Goal: Understand process/instructions: Learn how to perform a task or action

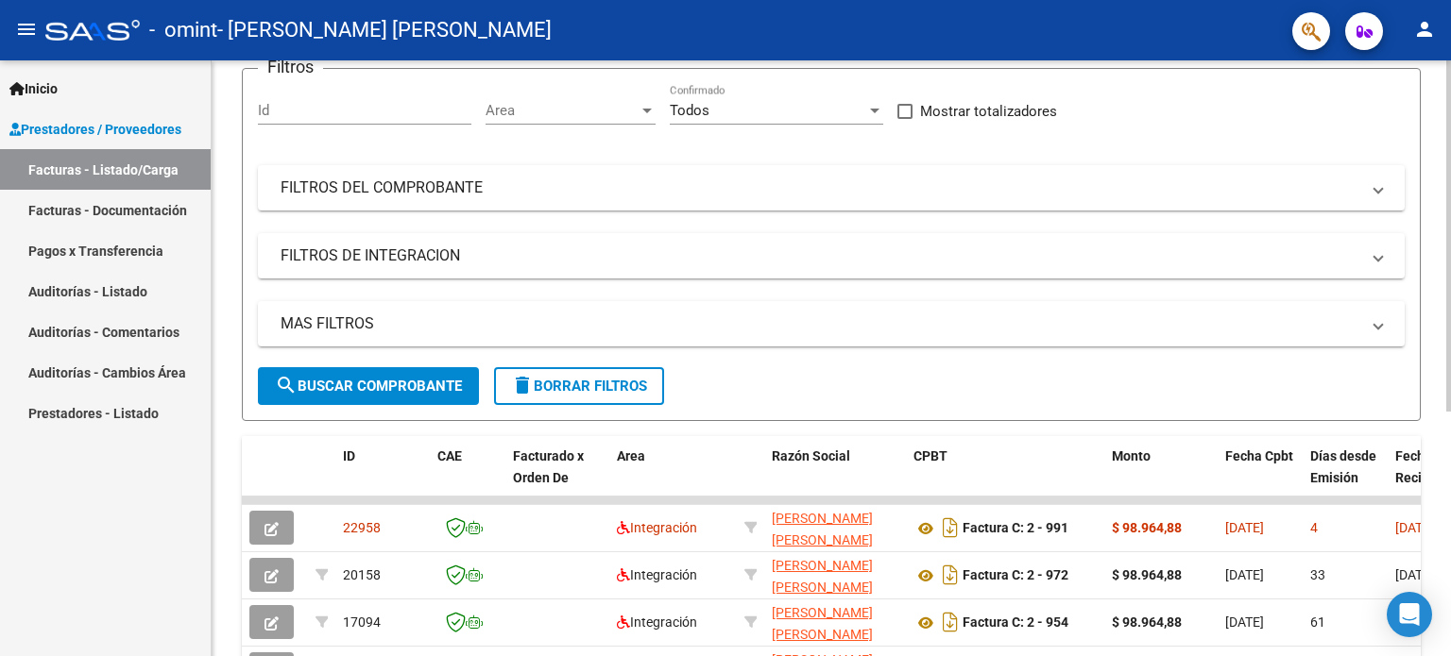
scroll to position [206, 0]
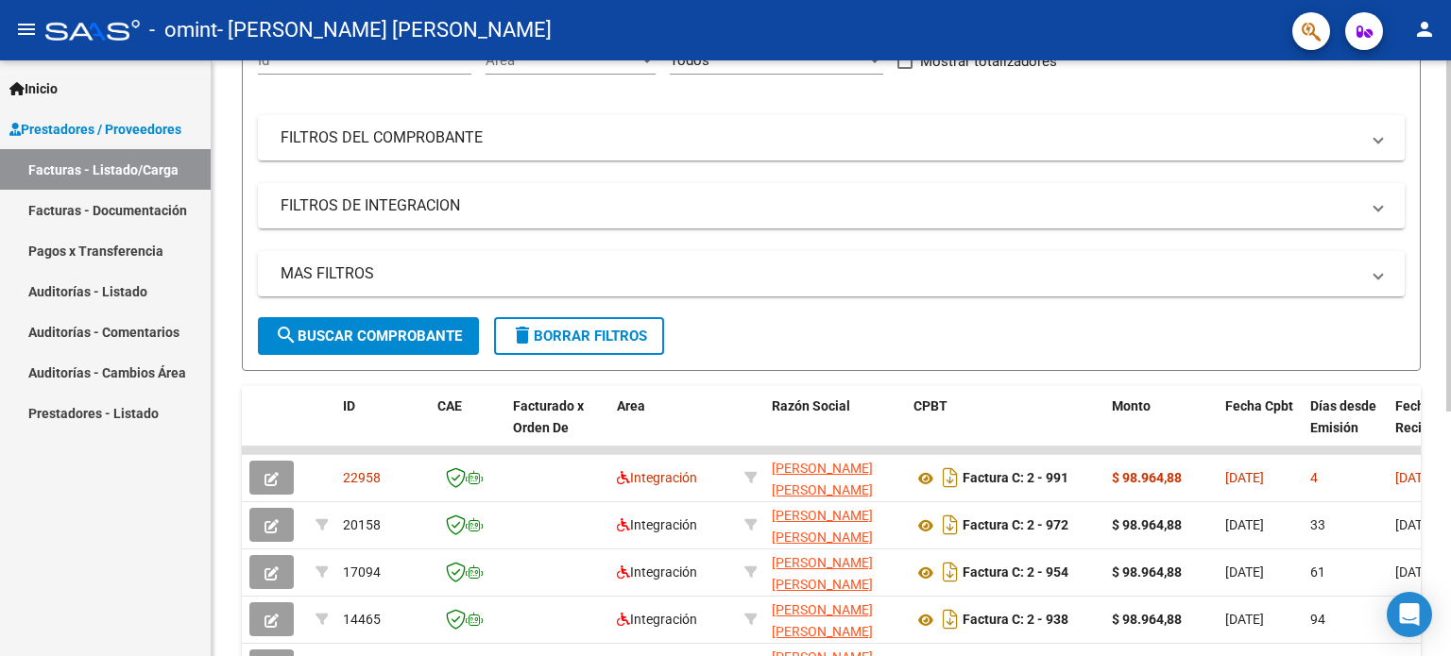
click at [1443, 451] on div "Video tutorial PRESTADORES -> Listado de CPBTs Emitidos por Prestadores / Prove…" at bounding box center [834, 354] width 1244 height 998
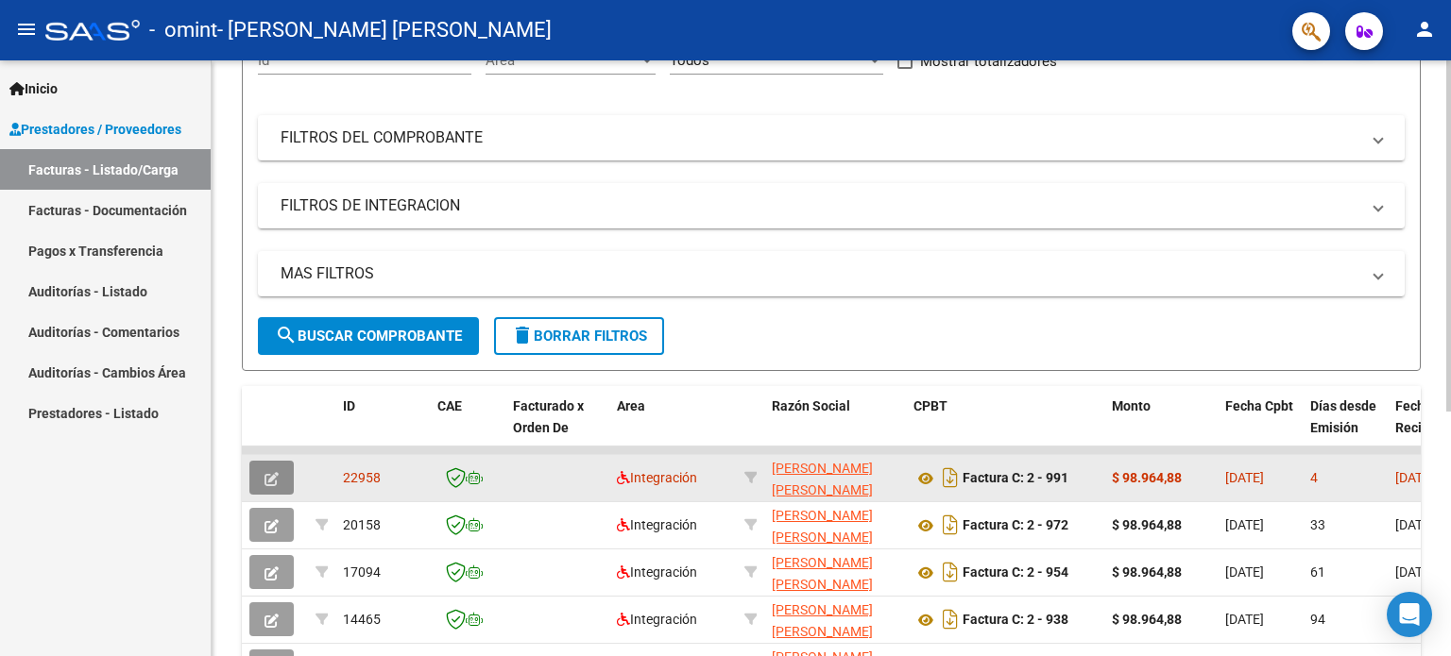
click at [270, 475] on icon "button" at bounding box center [271, 479] width 14 height 14
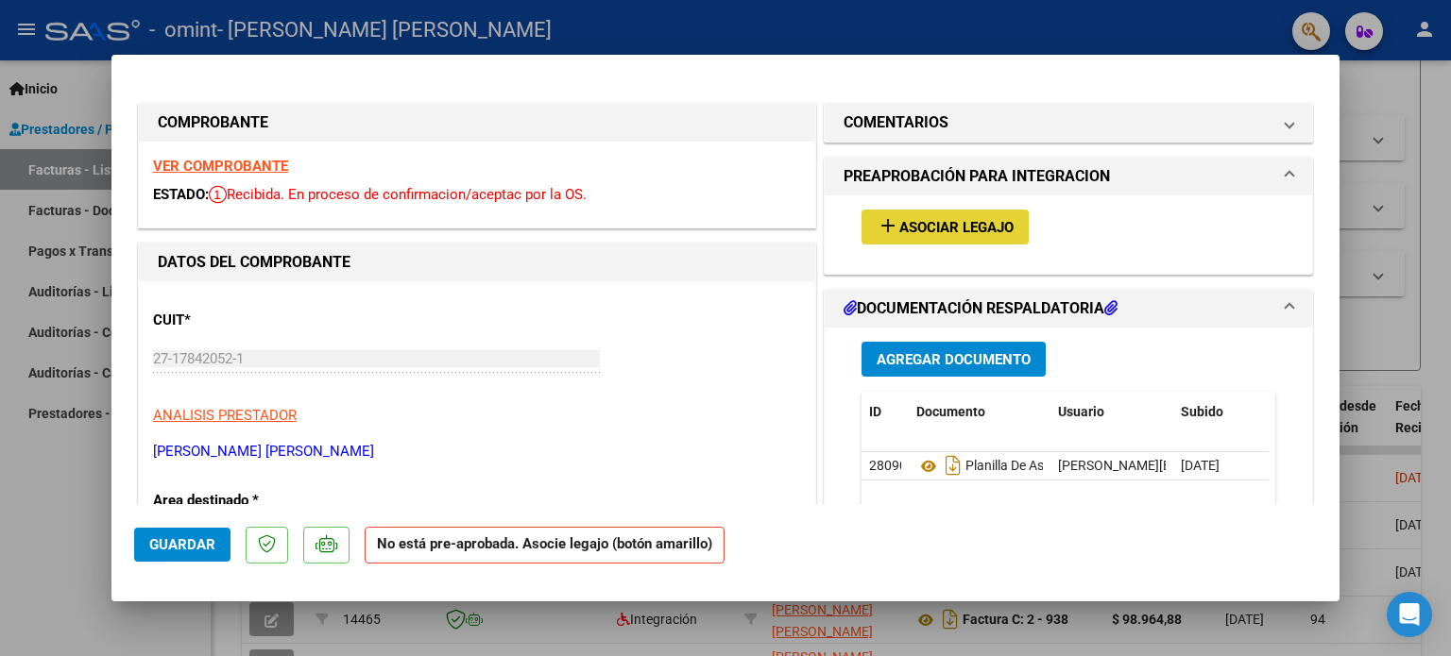
click at [948, 229] on span "Asociar Legajo" at bounding box center [956, 227] width 114 height 17
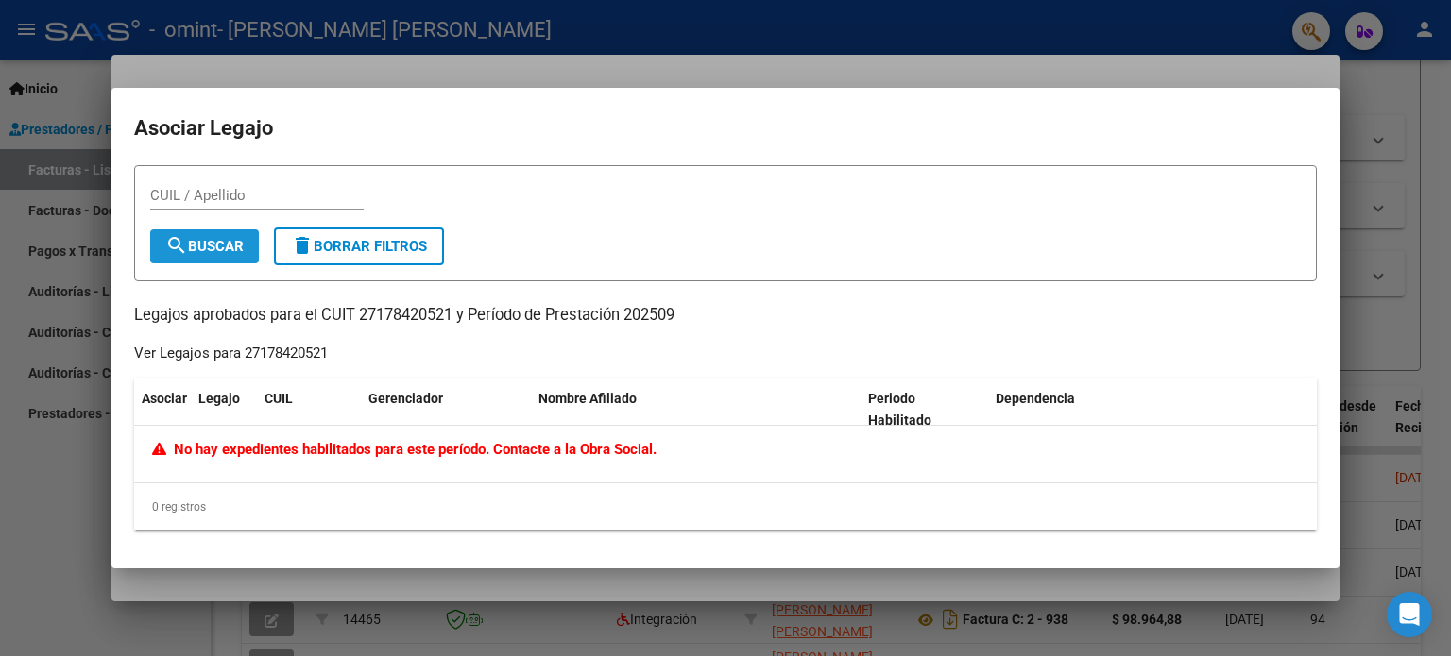
click at [205, 241] on span "search Buscar" at bounding box center [204, 246] width 78 height 17
click at [1386, 118] on div at bounding box center [725, 328] width 1451 height 656
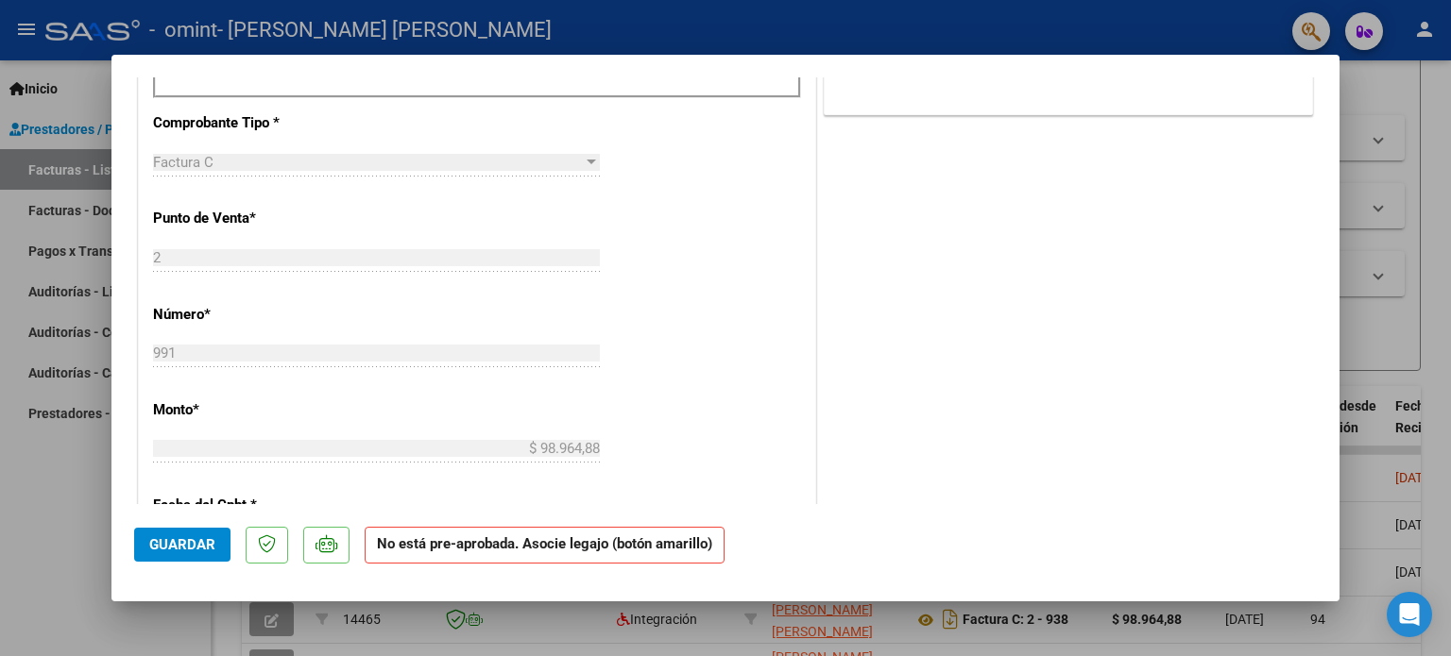
scroll to position [0, 0]
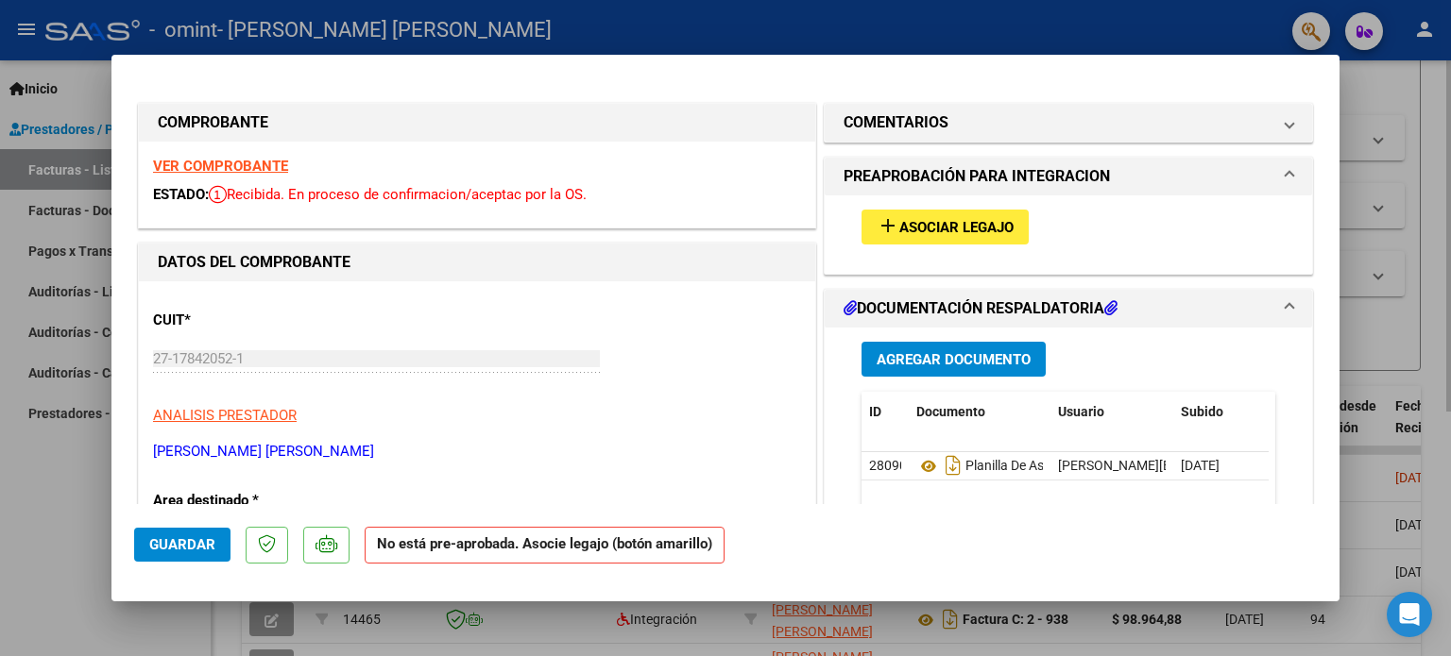
drag, startPoint x: 1437, startPoint y: 108, endPoint x: 1405, endPoint y: 101, distance: 32.8
click at [1405, 101] on div at bounding box center [725, 328] width 1451 height 656
type input "$ 0,00"
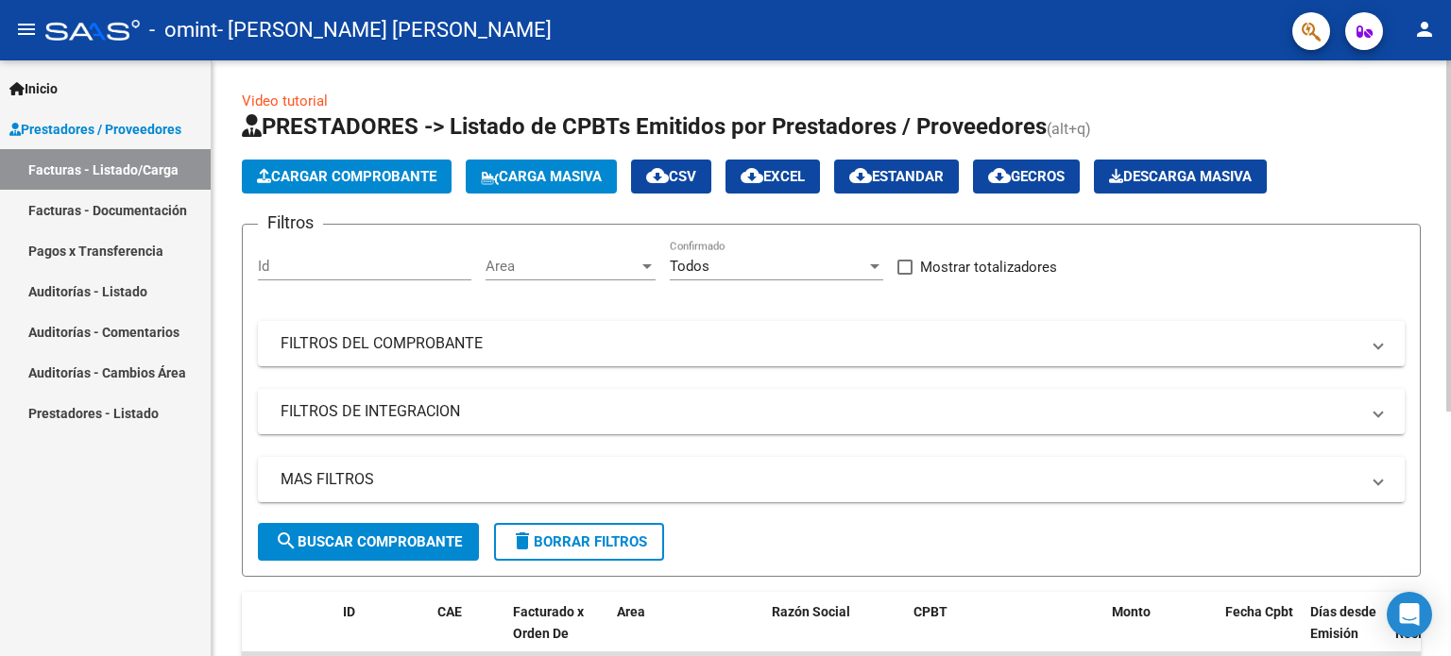
click at [1449, 104] on div at bounding box center [1448, 358] width 5 height 596
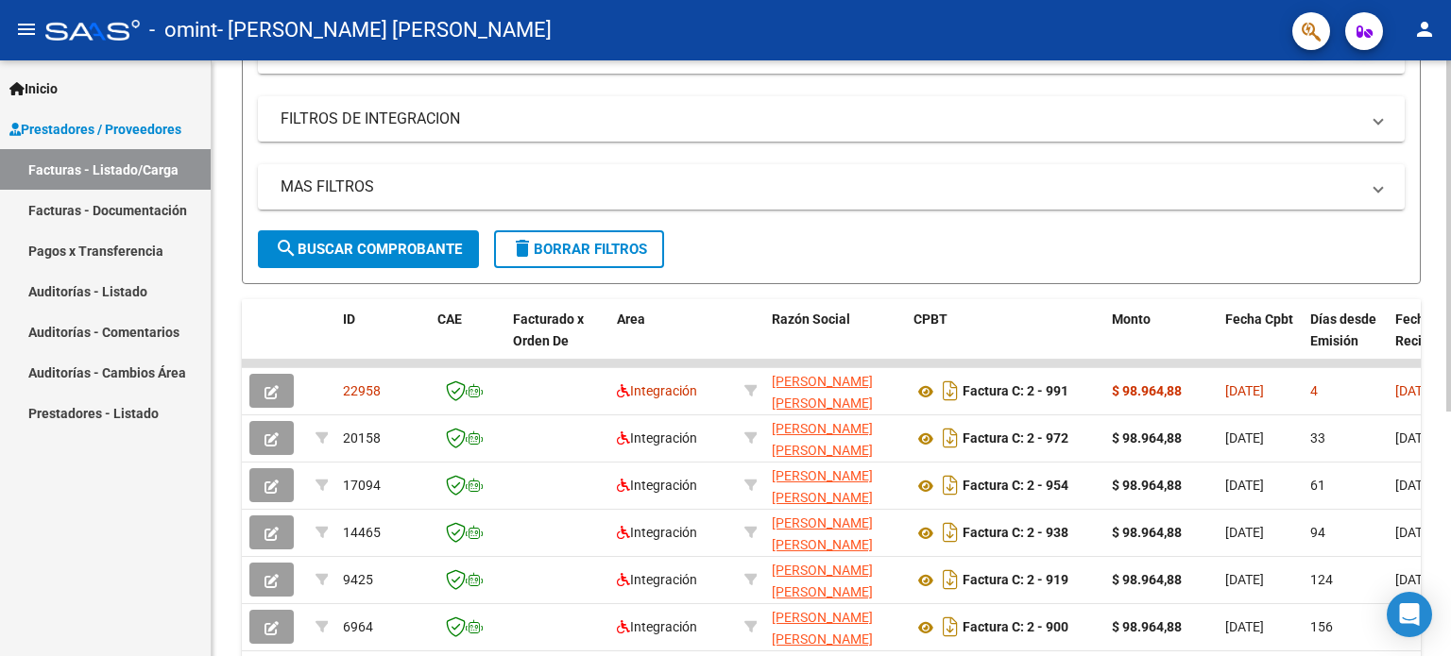
scroll to position [297, 0]
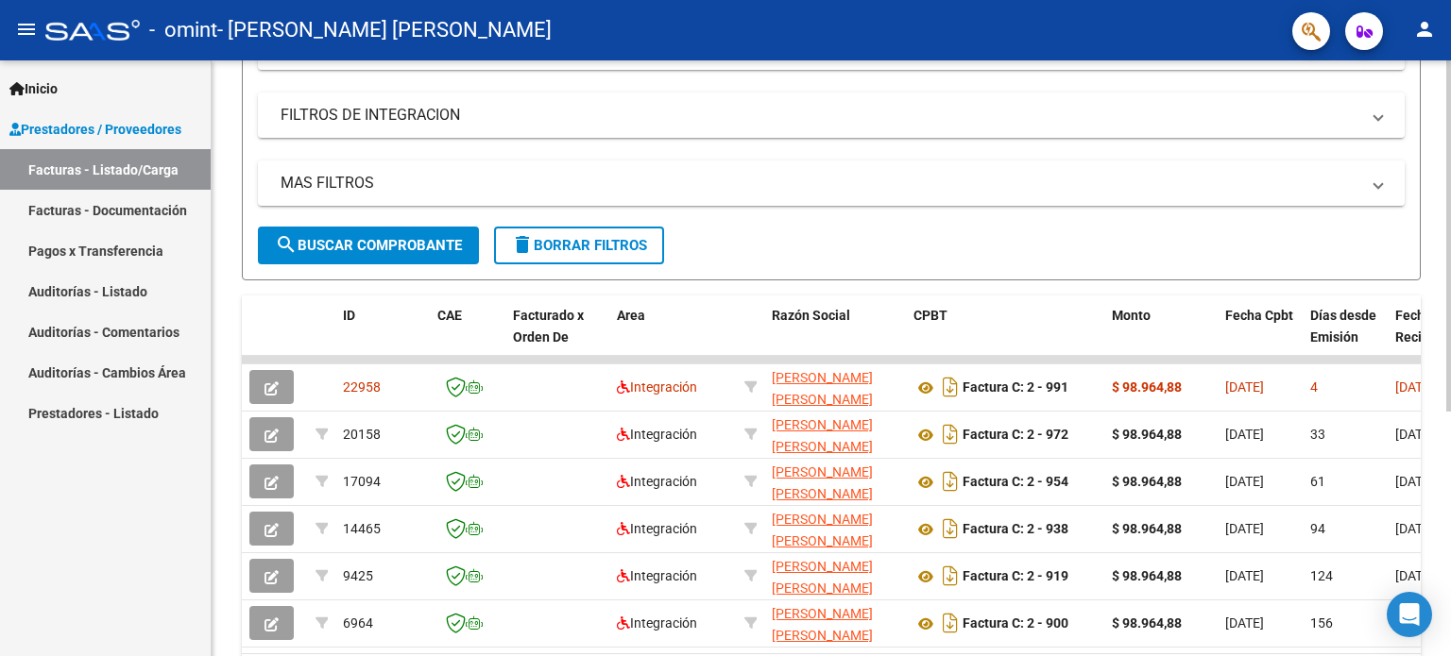
click at [1450, 305] on div at bounding box center [1448, 416] width 5 height 351
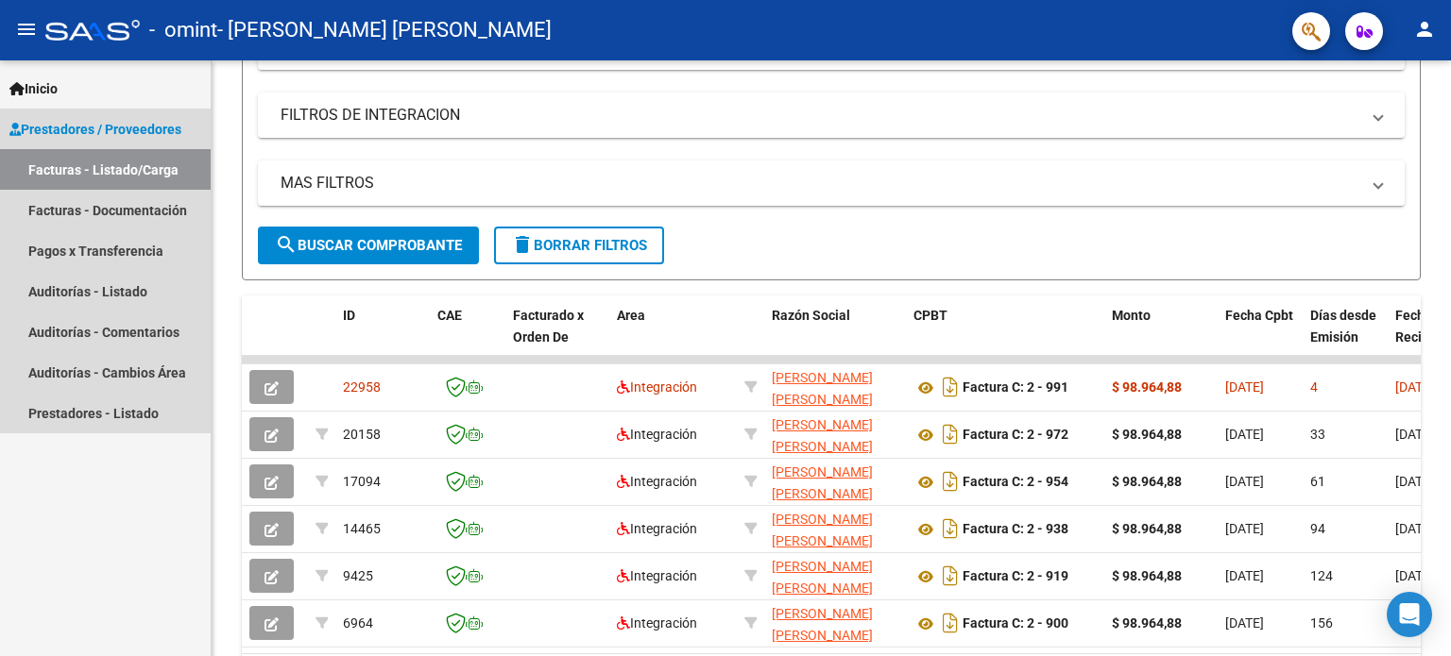
click at [129, 124] on span "Prestadores / Proveedores" at bounding box center [95, 129] width 172 height 21
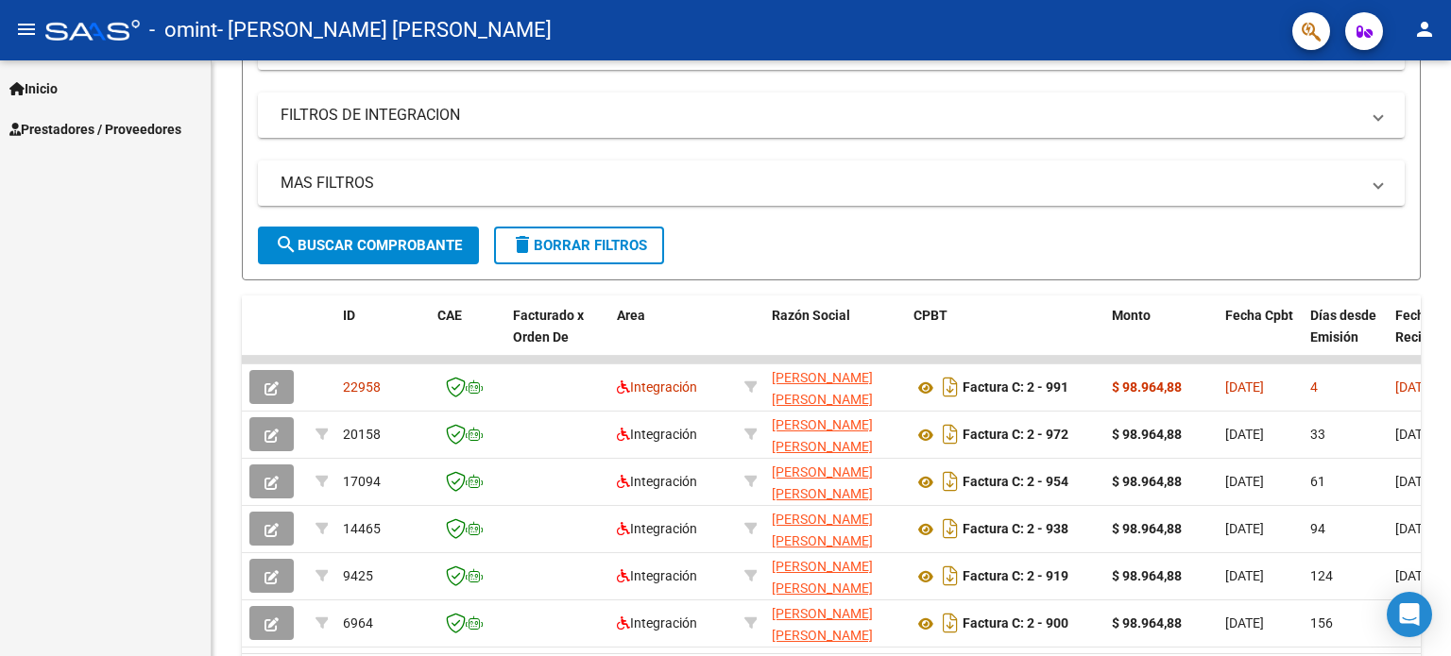
click at [129, 124] on span "Prestadores / Proveedores" at bounding box center [95, 129] width 172 height 21
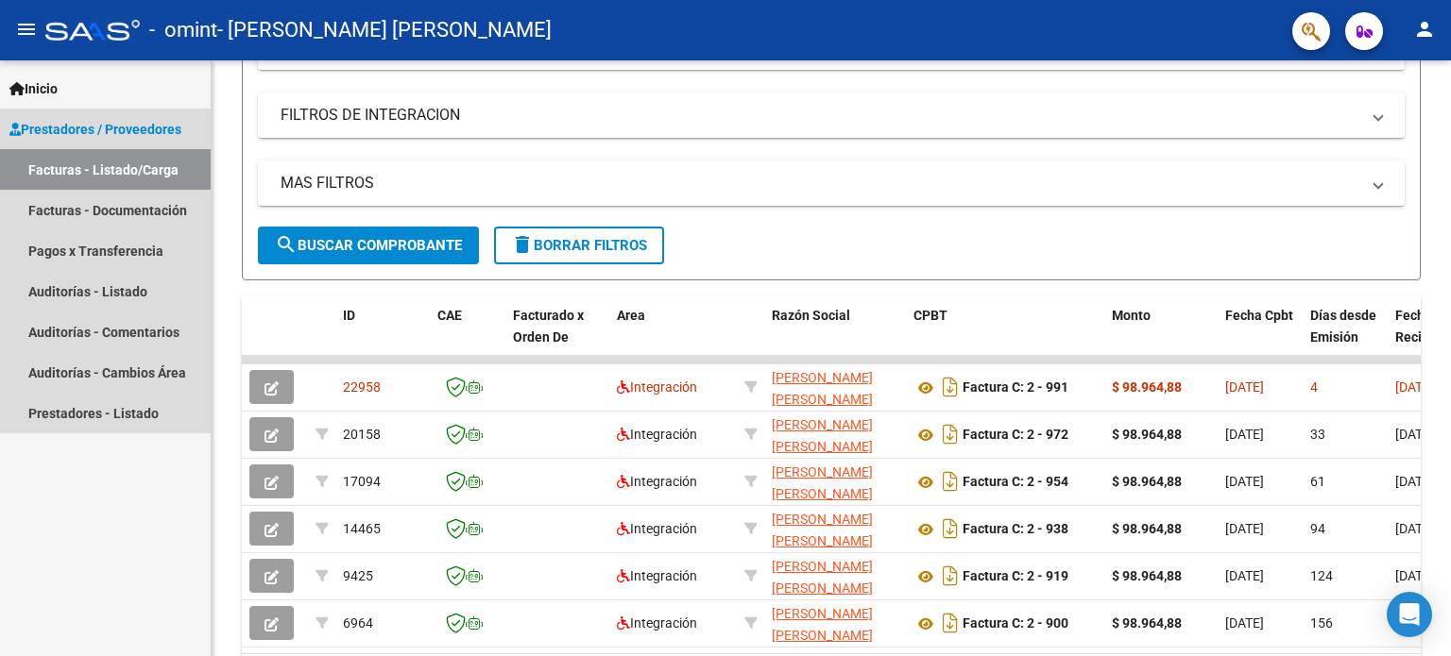
click at [129, 124] on span "Prestadores / Proveedores" at bounding box center [95, 129] width 172 height 21
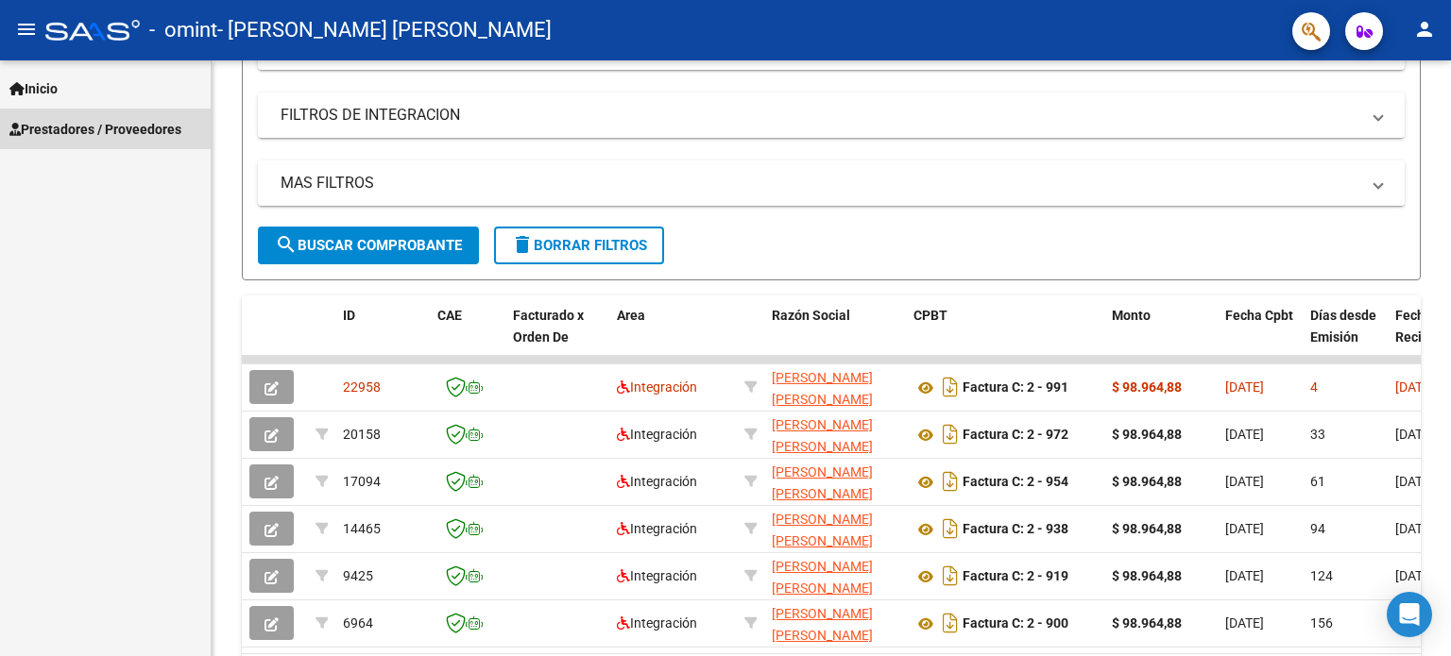
click at [129, 124] on span "Prestadores / Proveedores" at bounding box center [95, 129] width 172 height 21
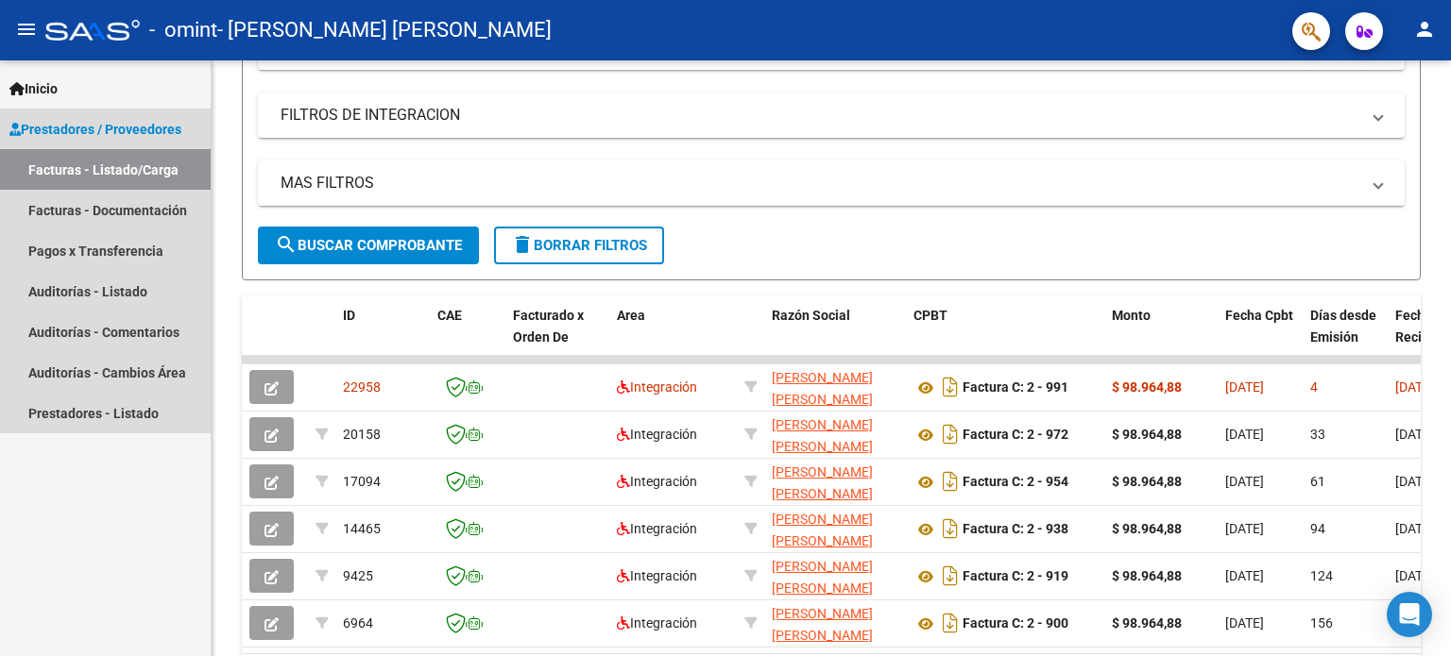
click at [114, 132] on span "Prestadores / Proveedores" at bounding box center [95, 129] width 172 height 21
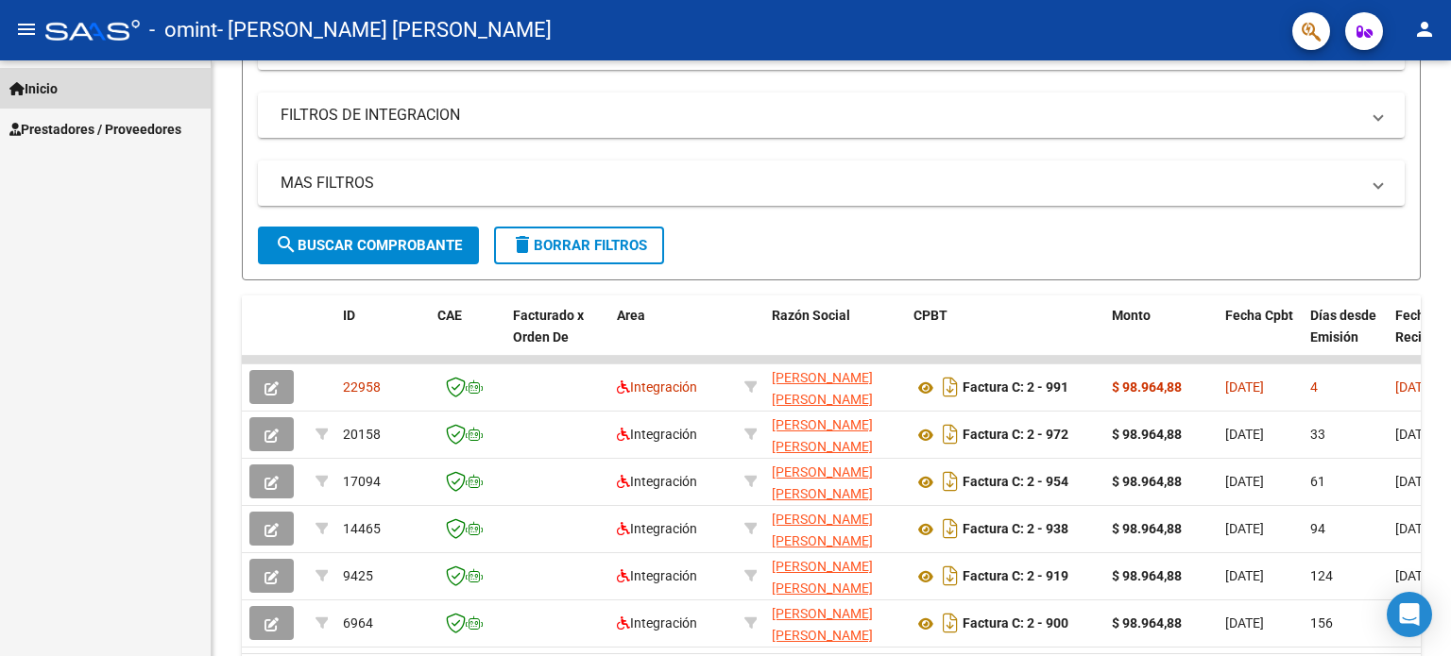
click at [44, 89] on span "Inicio" at bounding box center [33, 88] width 48 height 21
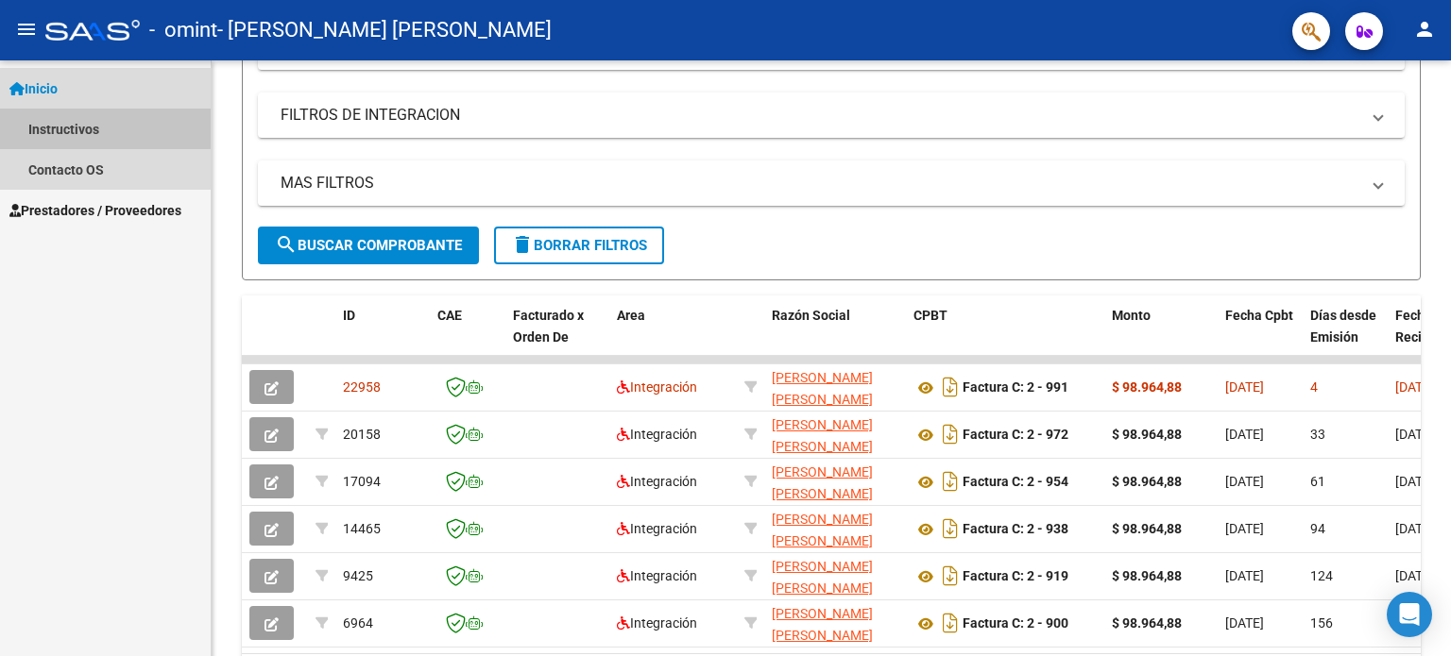
click at [44, 125] on link "Instructivos" at bounding box center [105, 129] width 211 height 41
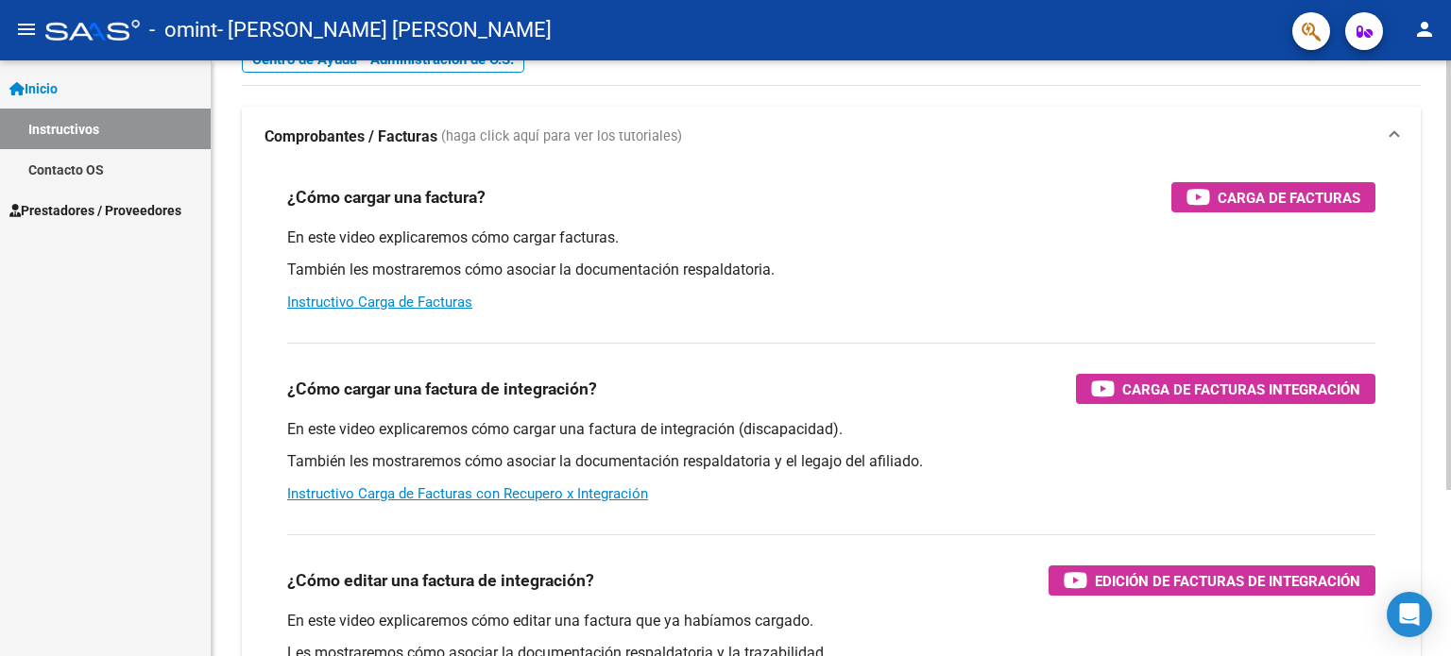
scroll to position [96, 0]
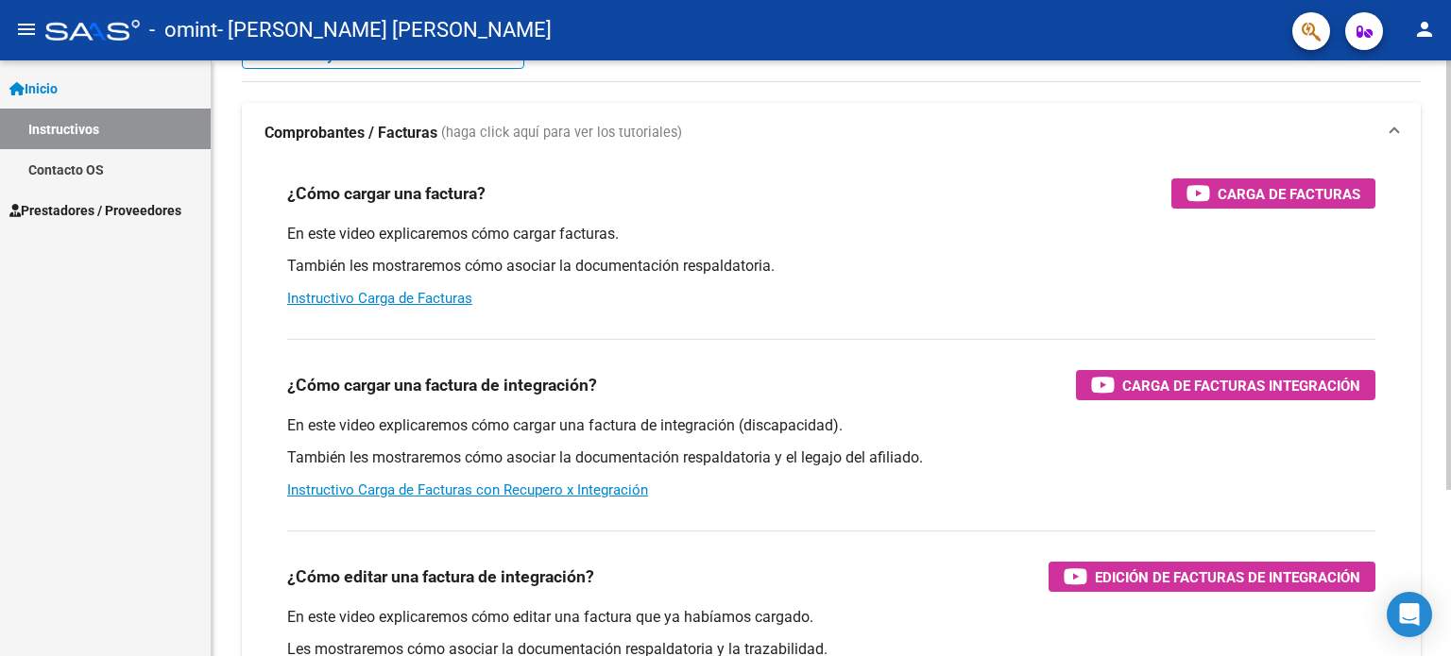
click at [1438, 211] on div "Instructivos y Video Tutoriales SAAS Centro de Ayuda - Administración de O.S. C…" at bounding box center [834, 378] width 1244 height 828
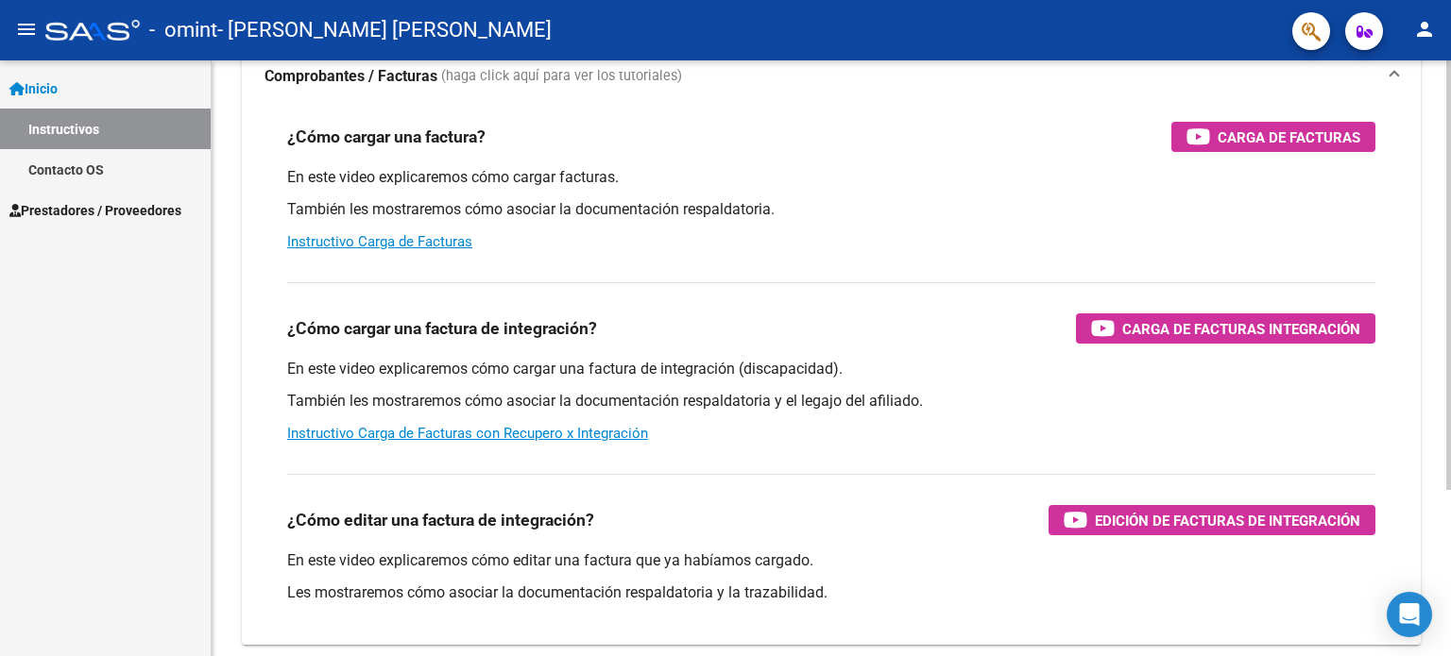
scroll to position [154, 0]
click at [1442, 256] on div "Instructivos y Video Tutoriales SAAS Centro de Ayuda - Administración de O.S. C…" at bounding box center [834, 321] width 1244 height 828
click at [1435, 296] on div "Instructivos y Video Tutoriales SAAS Centro de Ayuda - Administración de O.S. C…" at bounding box center [834, 321] width 1244 height 828
